Goal: Find specific page/section: Find specific page/section

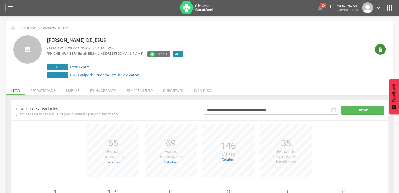
click at [377, 48] on icon "" at bounding box center [379, 49] width 5 height 5
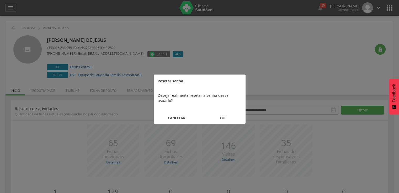
click at [225, 115] on button "OK" at bounding box center [222, 118] width 46 height 11
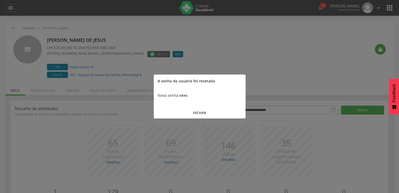
click at [183, 95] on b "vexs" at bounding box center [183, 95] width 8 height 5
copy b "vexs"
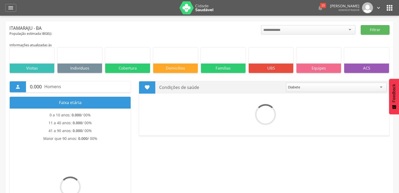
click at [387, 8] on icon "" at bounding box center [389, 8] width 8 height 8
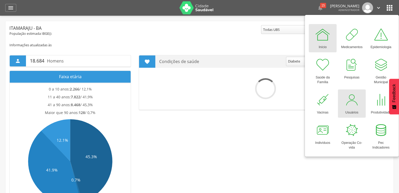
click at [341, 100] on link "Usuários" at bounding box center [352, 104] width 28 height 28
